Goal: Information Seeking & Learning: Learn about a topic

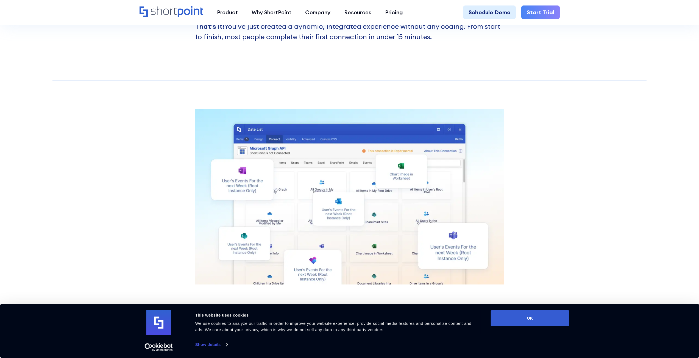
scroll to position [2747, 0]
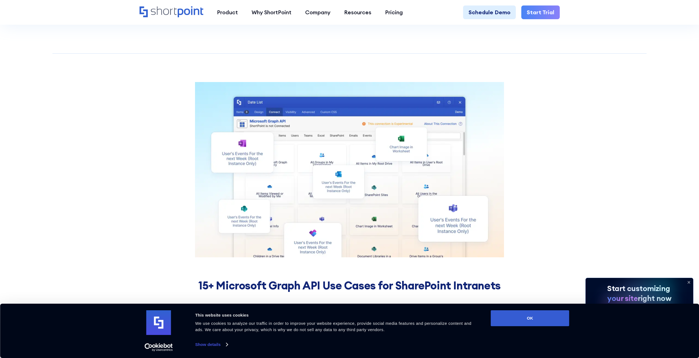
scroll to position [2775, 0]
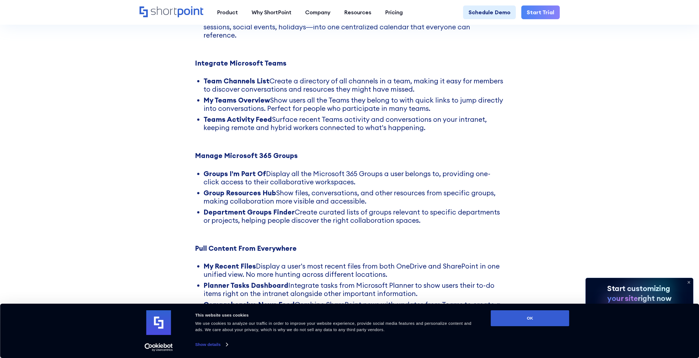
scroll to position [3269, 0]
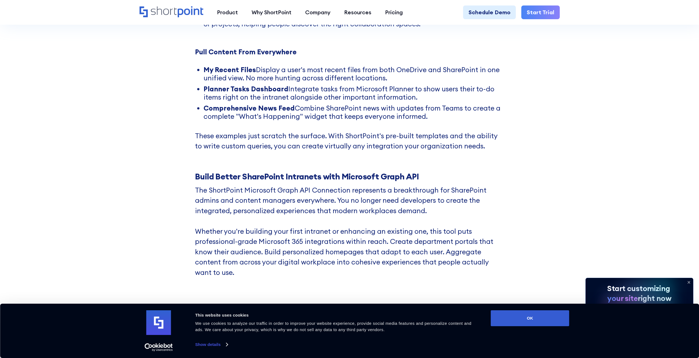
scroll to position [3516, 0]
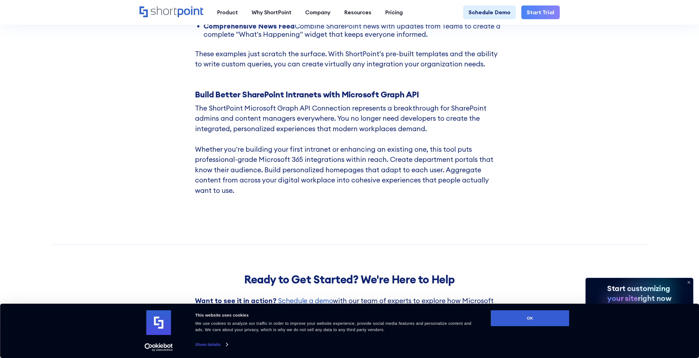
scroll to position [3544, 0]
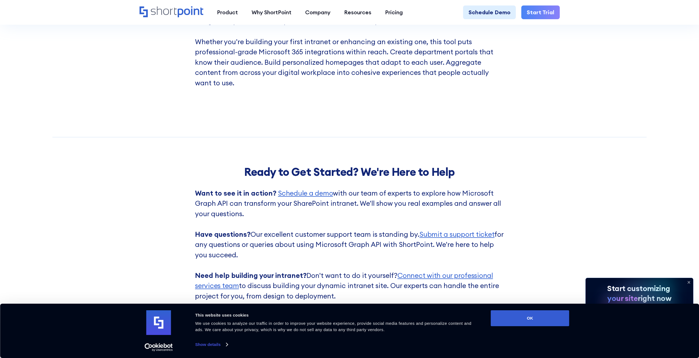
scroll to position [3653, 0]
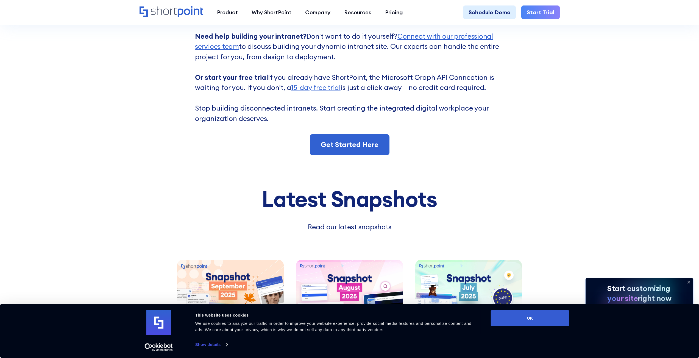
scroll to position [3901, 0]
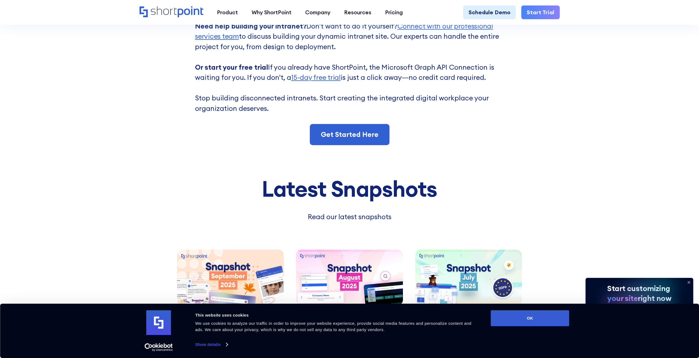
click at [217, 250] on img at bounding box center [230, 278] width 107 height 56
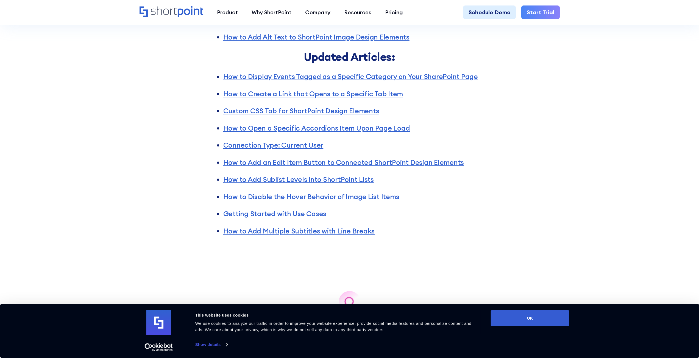
scroll to position [1208, 0]
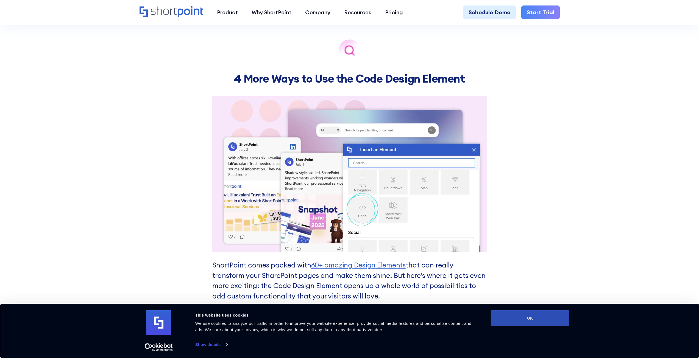
drag, startPoint x: 521, startPoint y: 308, endPoint x: 521, endPoint y: 316, distance: 7.1
click at [521, 311] on div "Consent Details [#IABV2SETTINGS#] About This website uses cookies We use cookie…" at bounding box center [349, 331] width 699 height 54
click at [522, 320] on button "OK" at bounding box center [530, 319] width 79 height 16
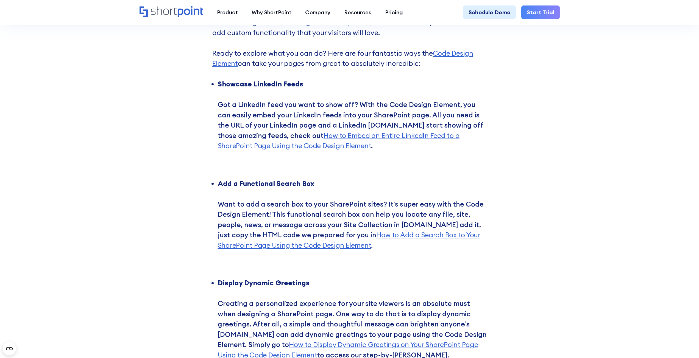
scroll to position [1758, 0]
